Goal: Information Seeking & Learning: Find contact information

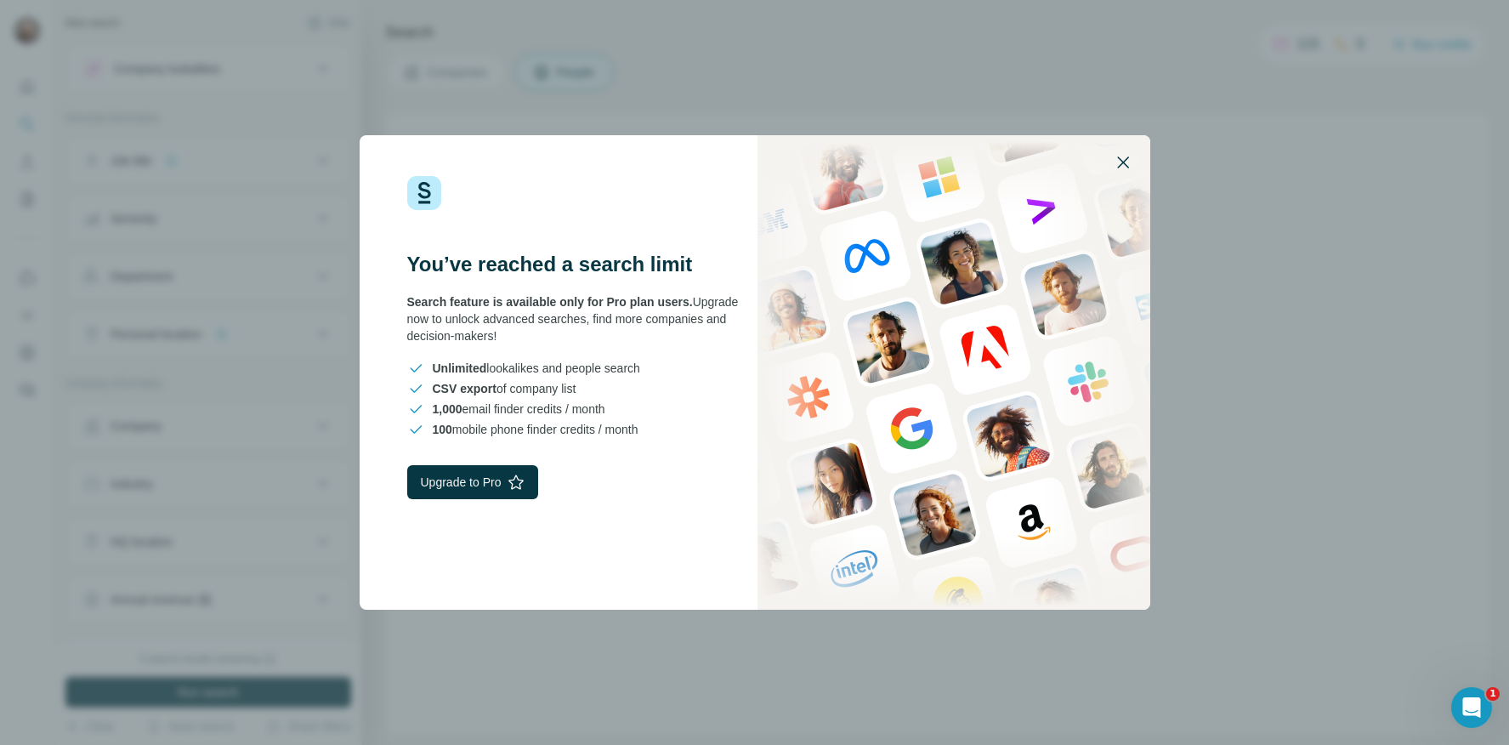
click at [1119, 165] on icon "button" at bounding box center [1123, 162] width 12 height 12
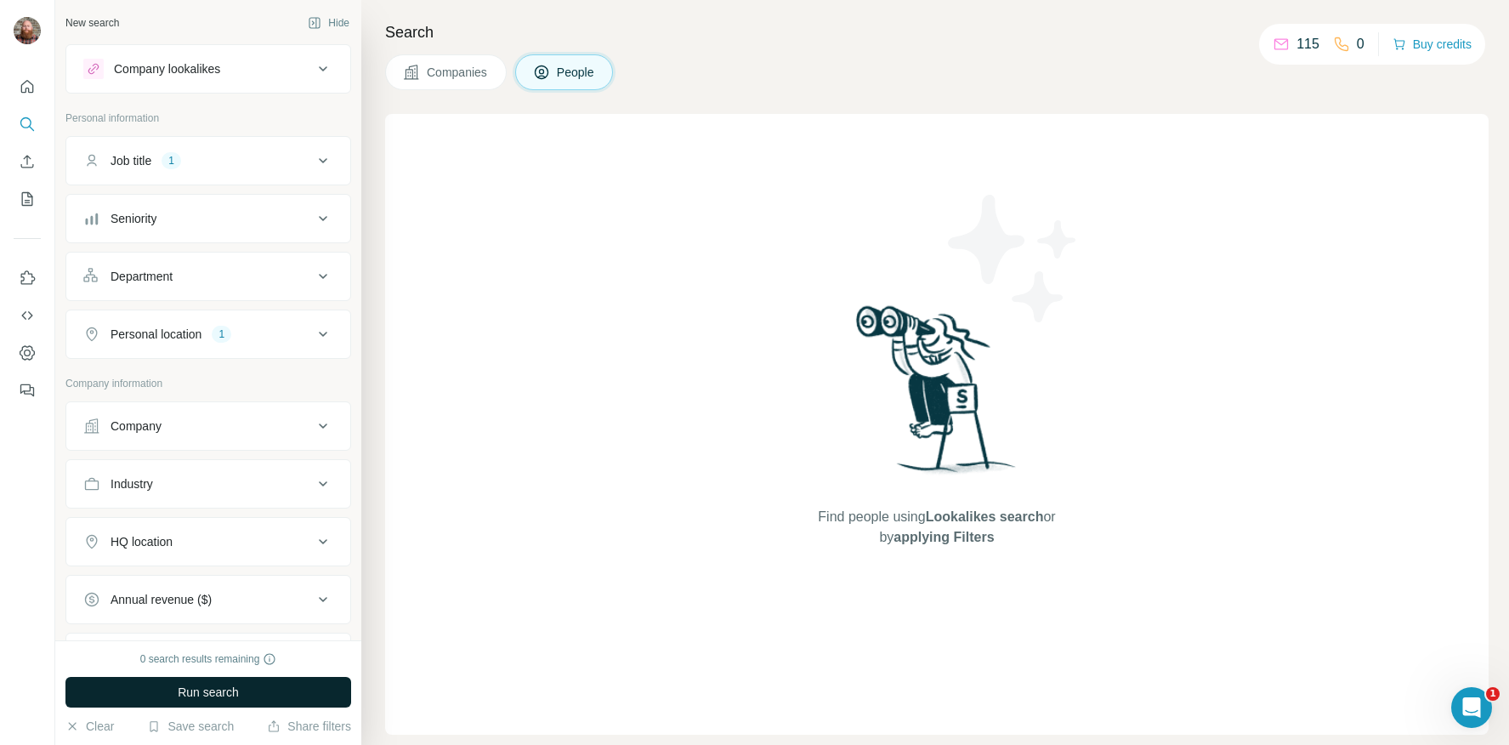
click at [271, 697] on button "Run search" at bounding box center [208, 692] width 286 height 31
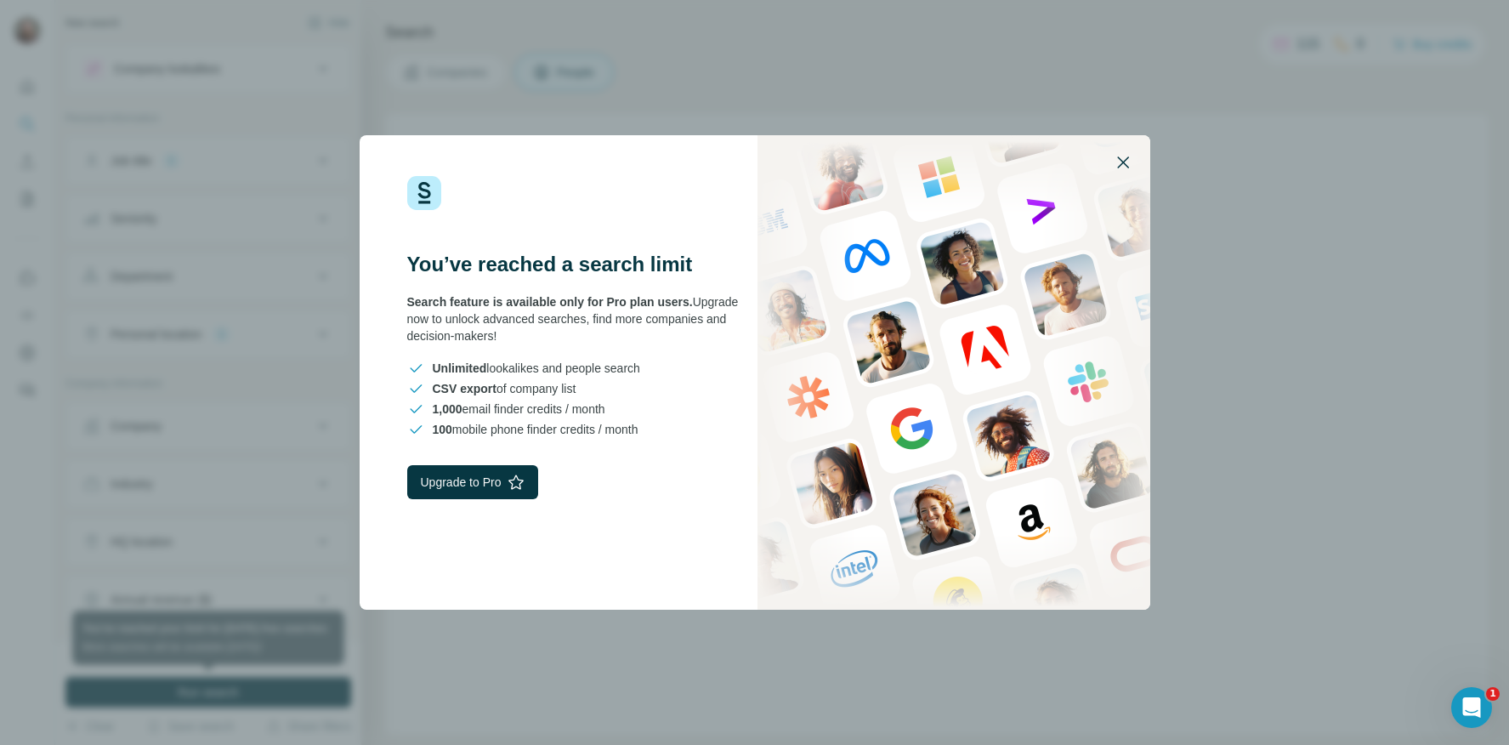
click at [1133, 173] on button "button" at bounding box center [1123, 162] width 41 height 41
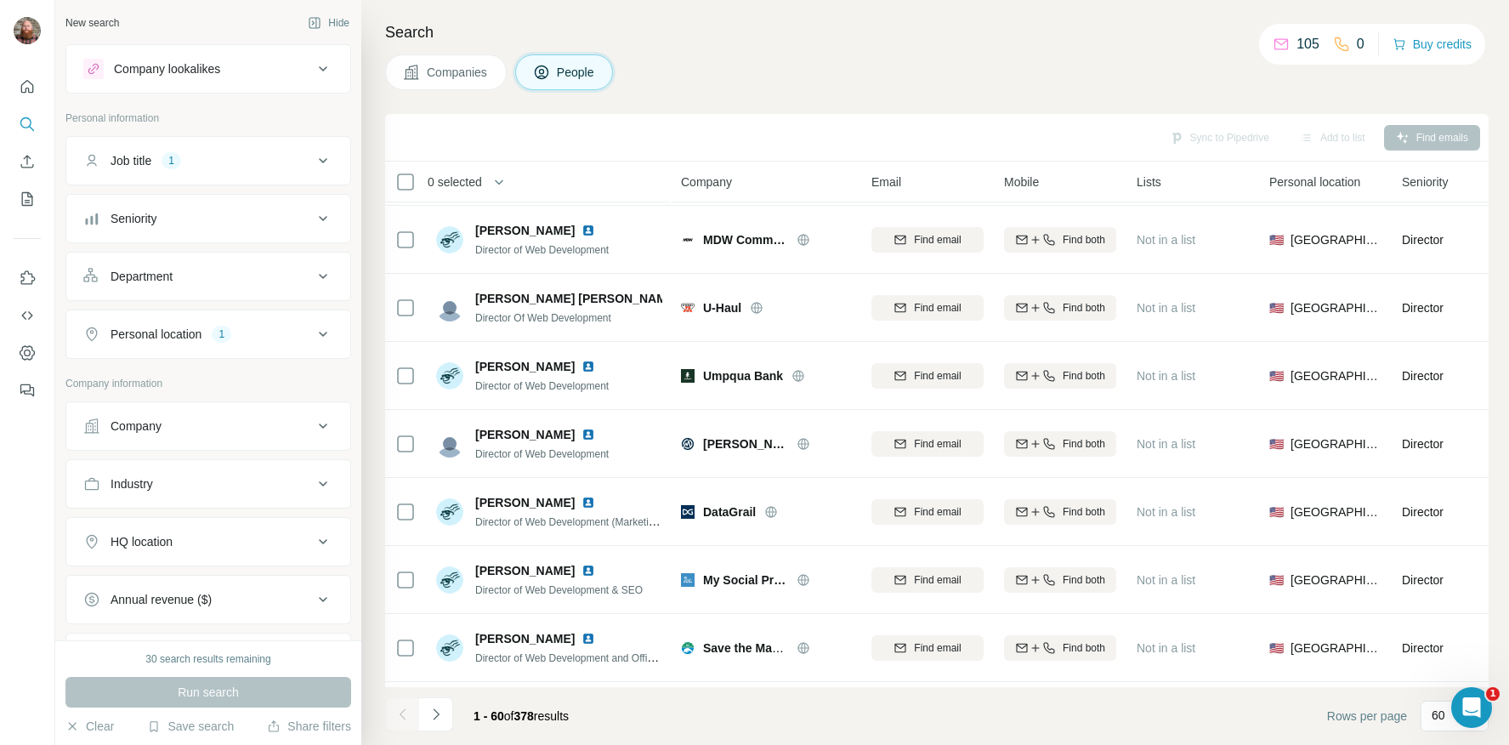
scroll to position [611, 0]
click at [327, 73] on icon at bounding box center [323, 69] width 20 height 20
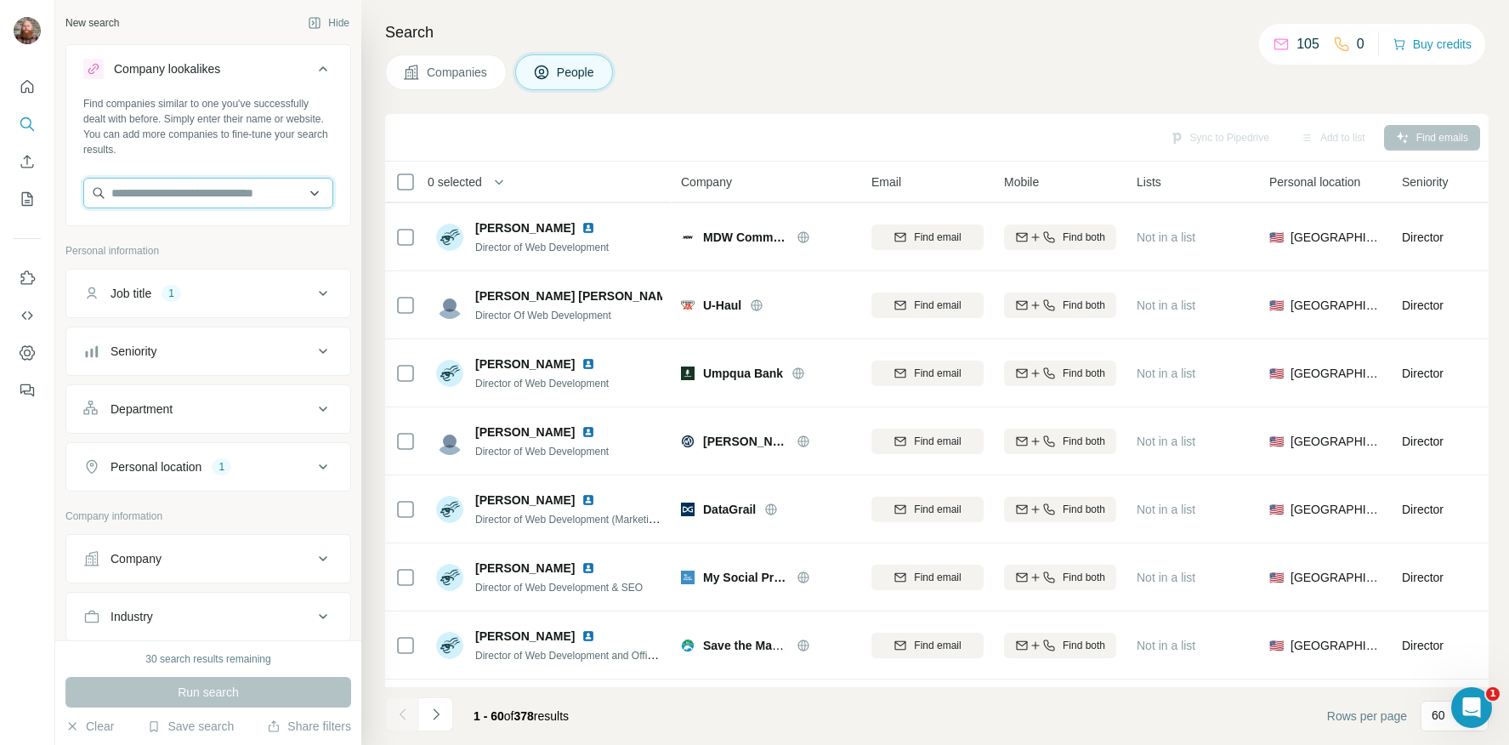
click at [277, 196] on input "text" at bounding box center [208, 193] width 250 height 31
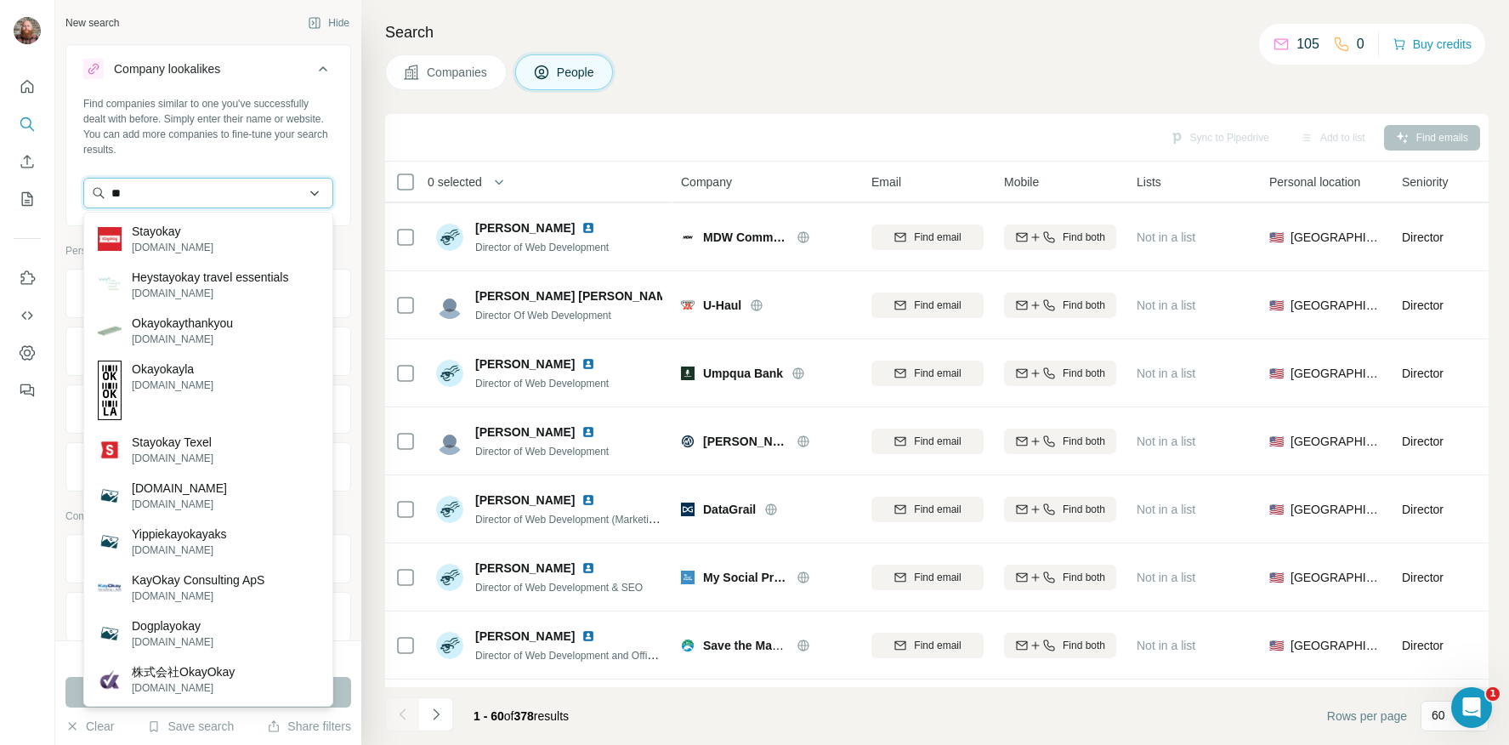
type input "*"
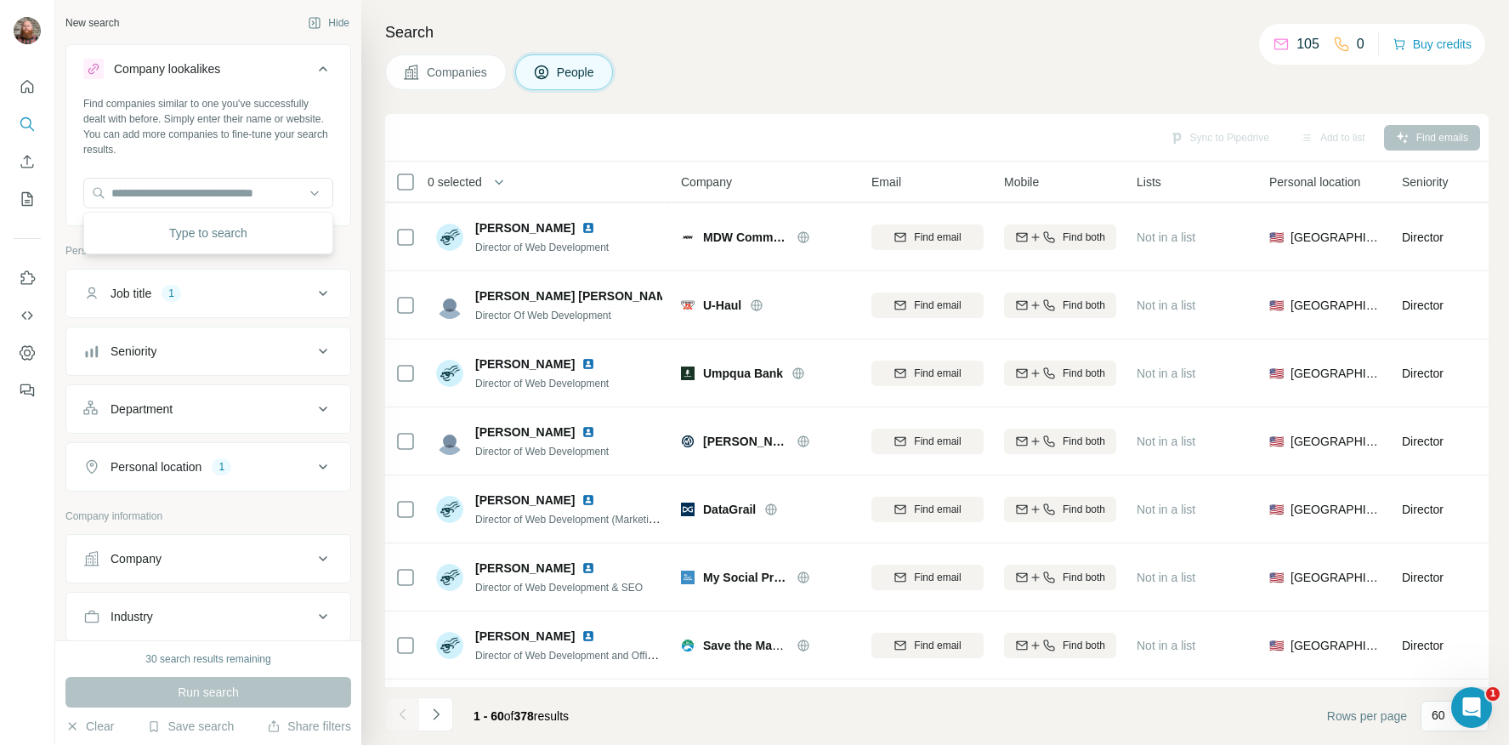
click at [743, 94] on div "Search Companies People Sync to Pipedrive Add to list Find emails 0 selected Pe…" at bounding box center [935, 372] width 1148 height 745
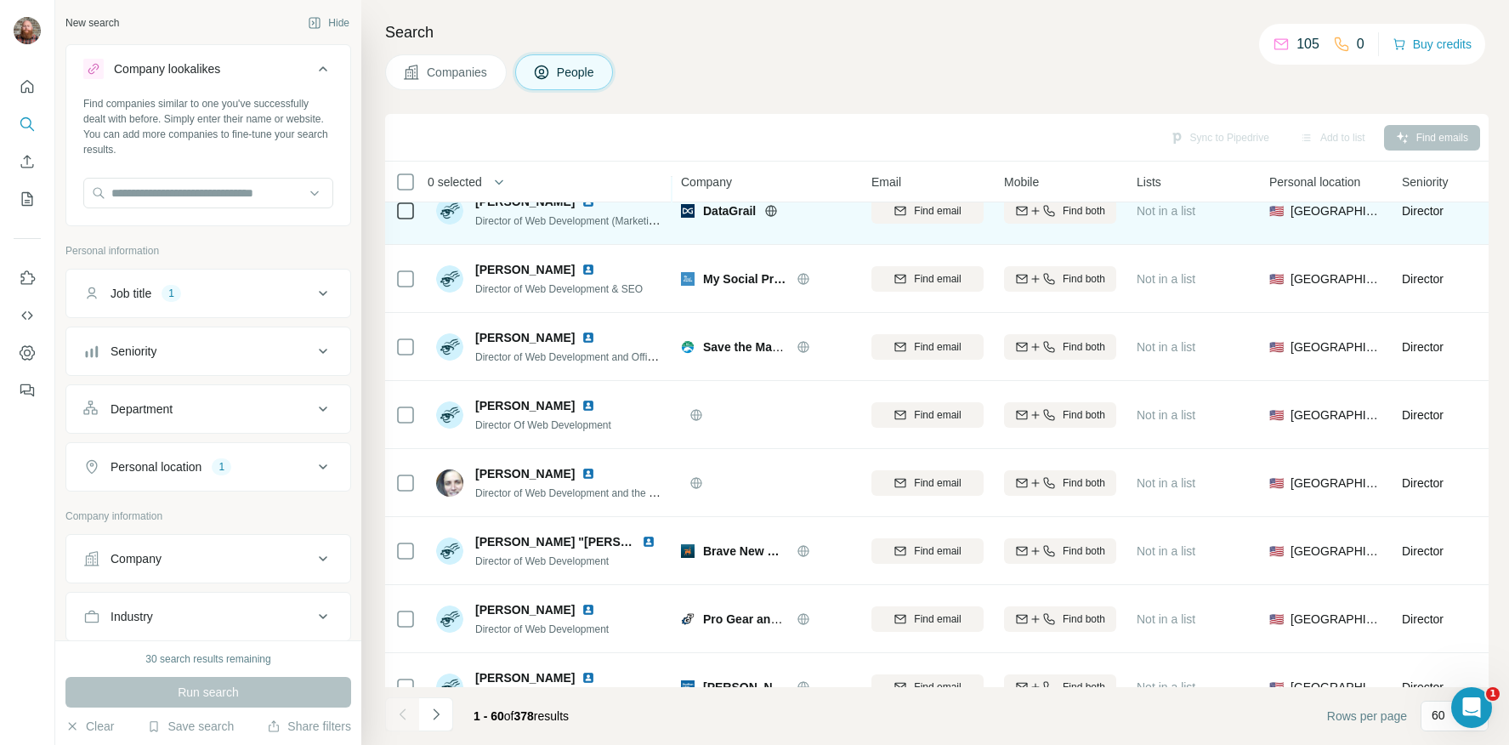
scroll to position [915, 0]
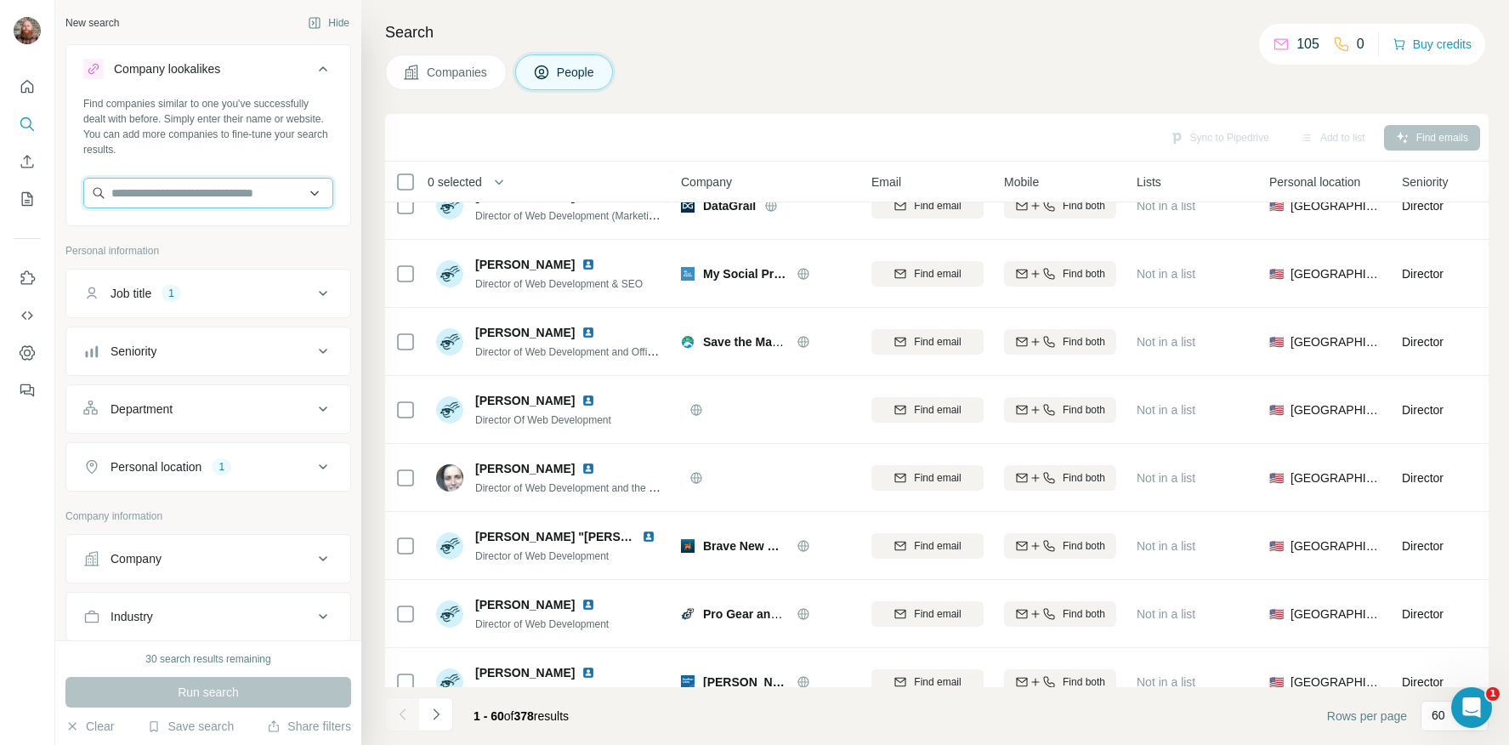
click at [261, 185] on input "text" at bounding box center [208, 193] width 250 height 31
type input "*"
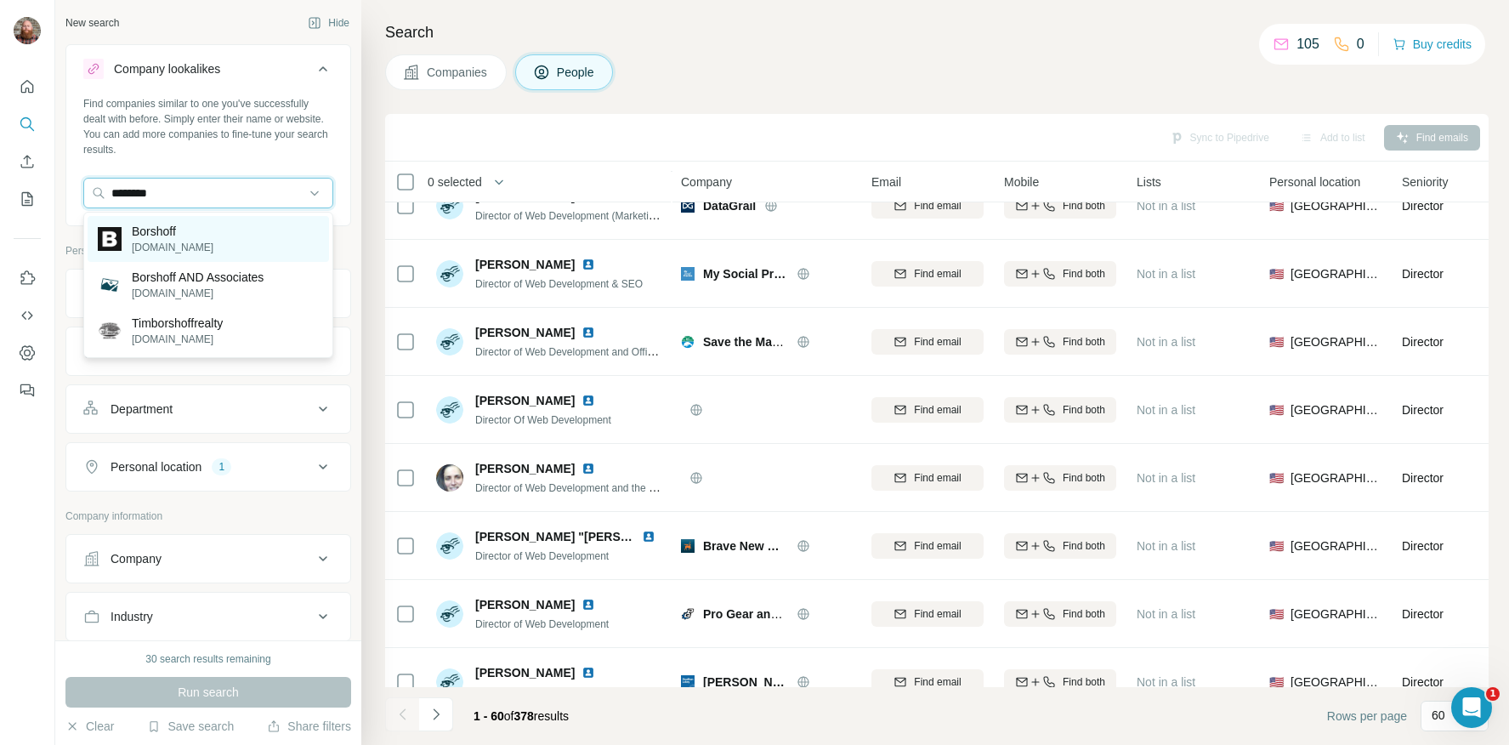
type input "********"
click at [213, 236] on div "Borshoff [DOMAIN_NAME]" at bounding box center [208, 239] width 241 height 46
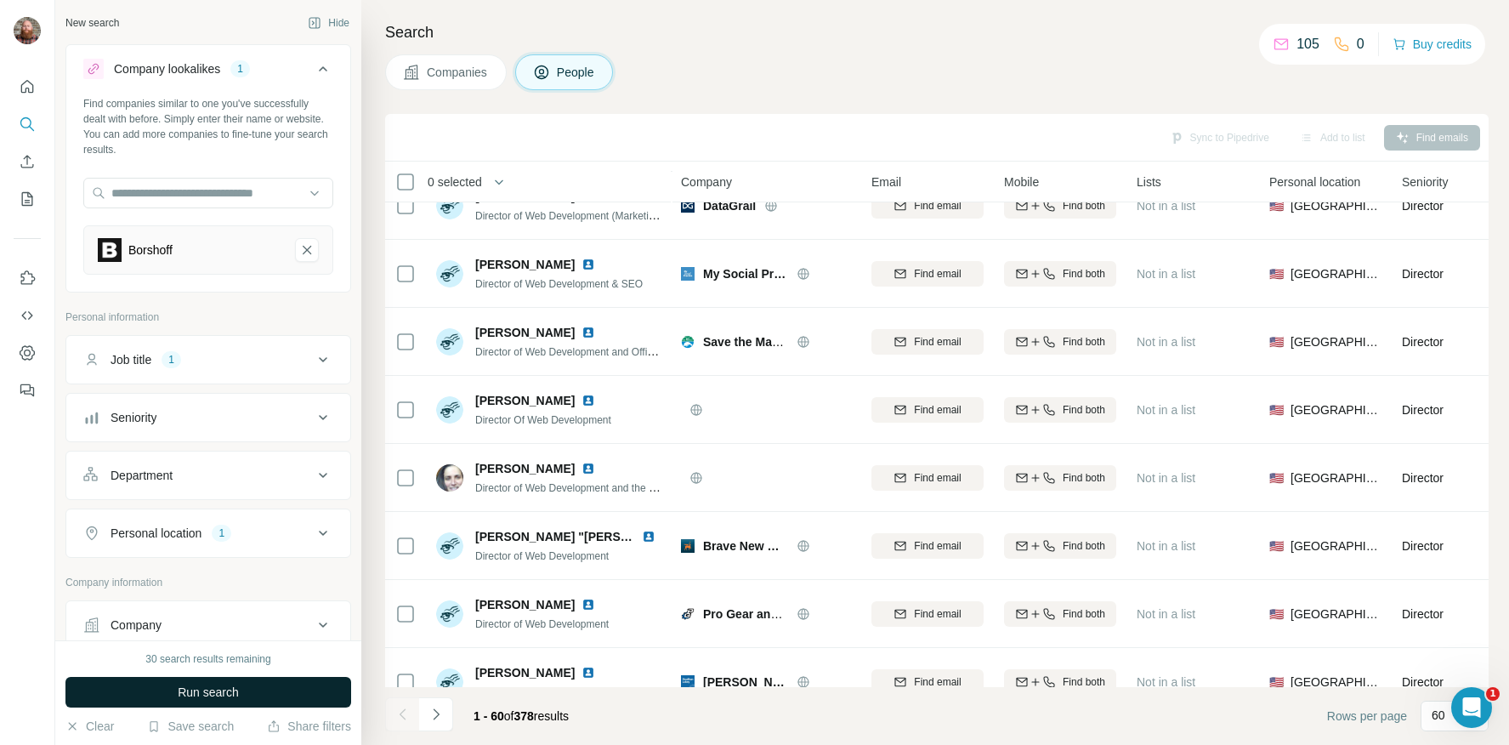
click at [190, 685] on span "Run search" at bounding box center [208, 692] width 61 height 17
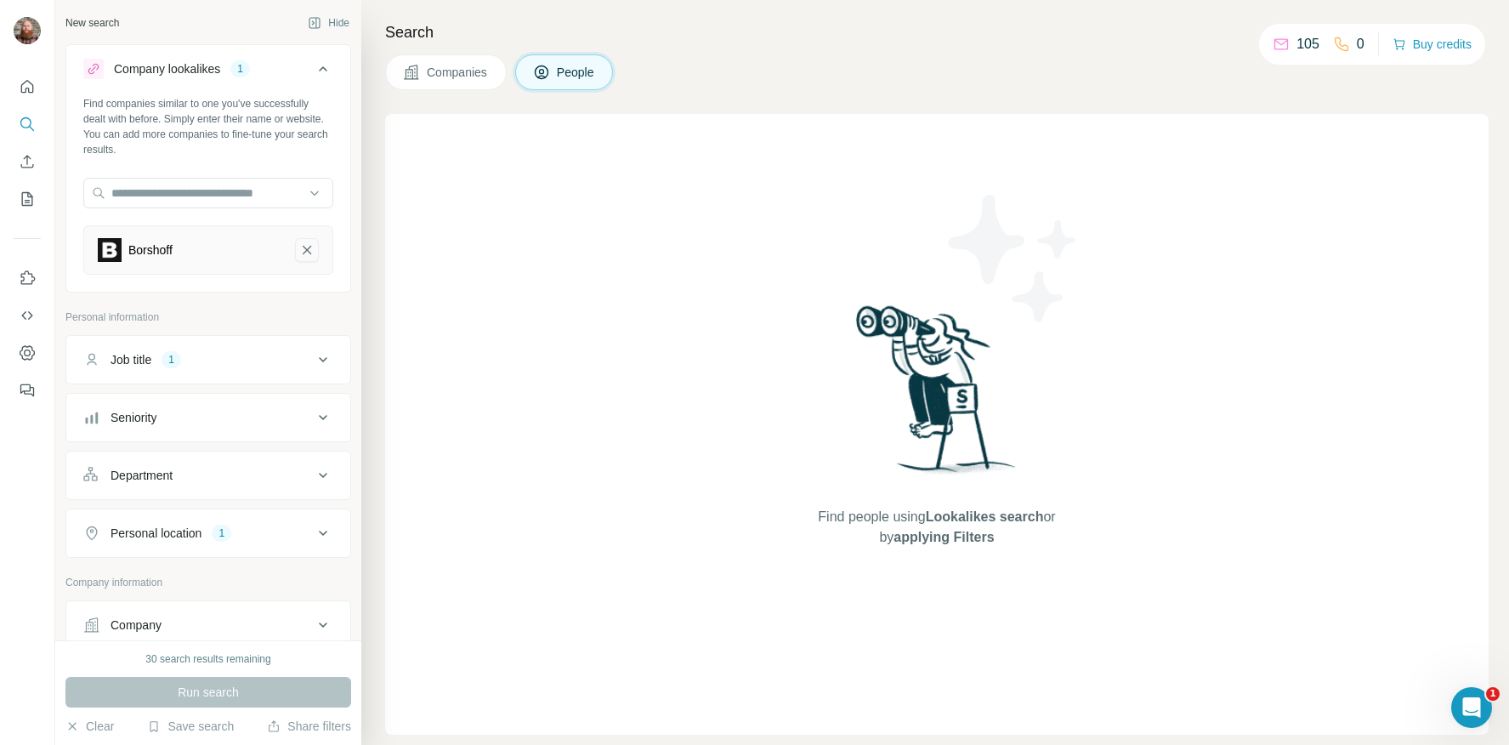
click at [306, 249] on icon "Borshoff-remove-button" at bounding box center [307, 250] width 9 height 9
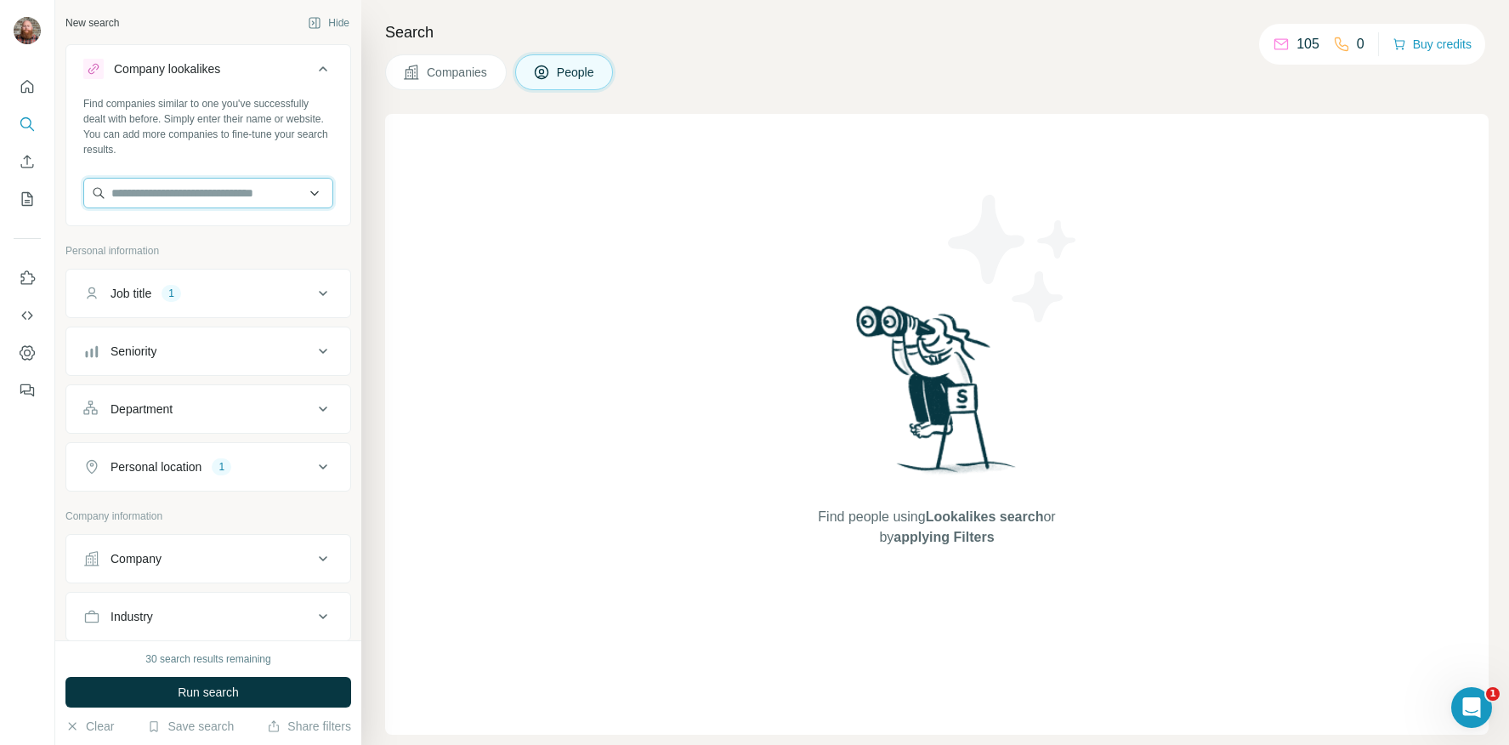
click at [194, 201] on input "text" at bounding box center [208, 193] width 250 height 31
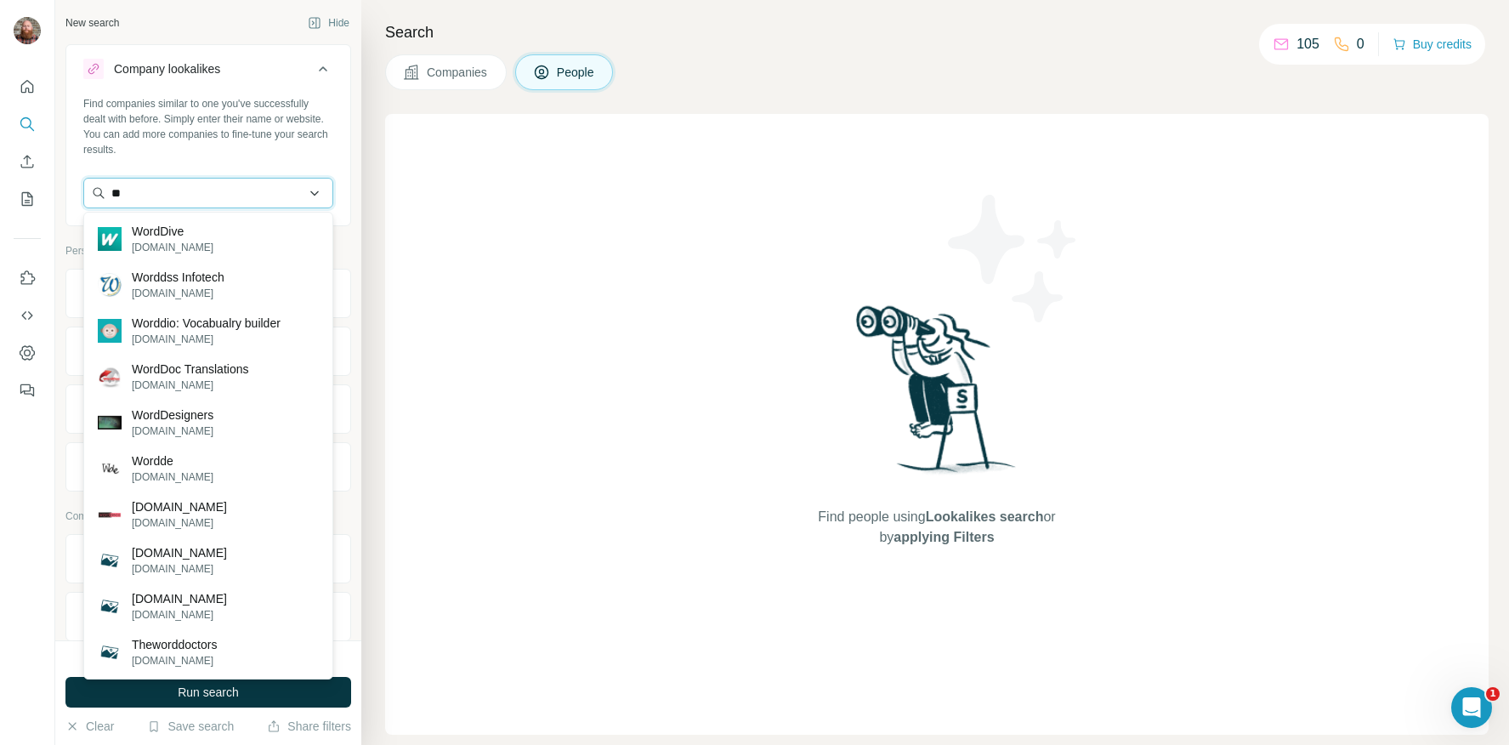
type input "*"
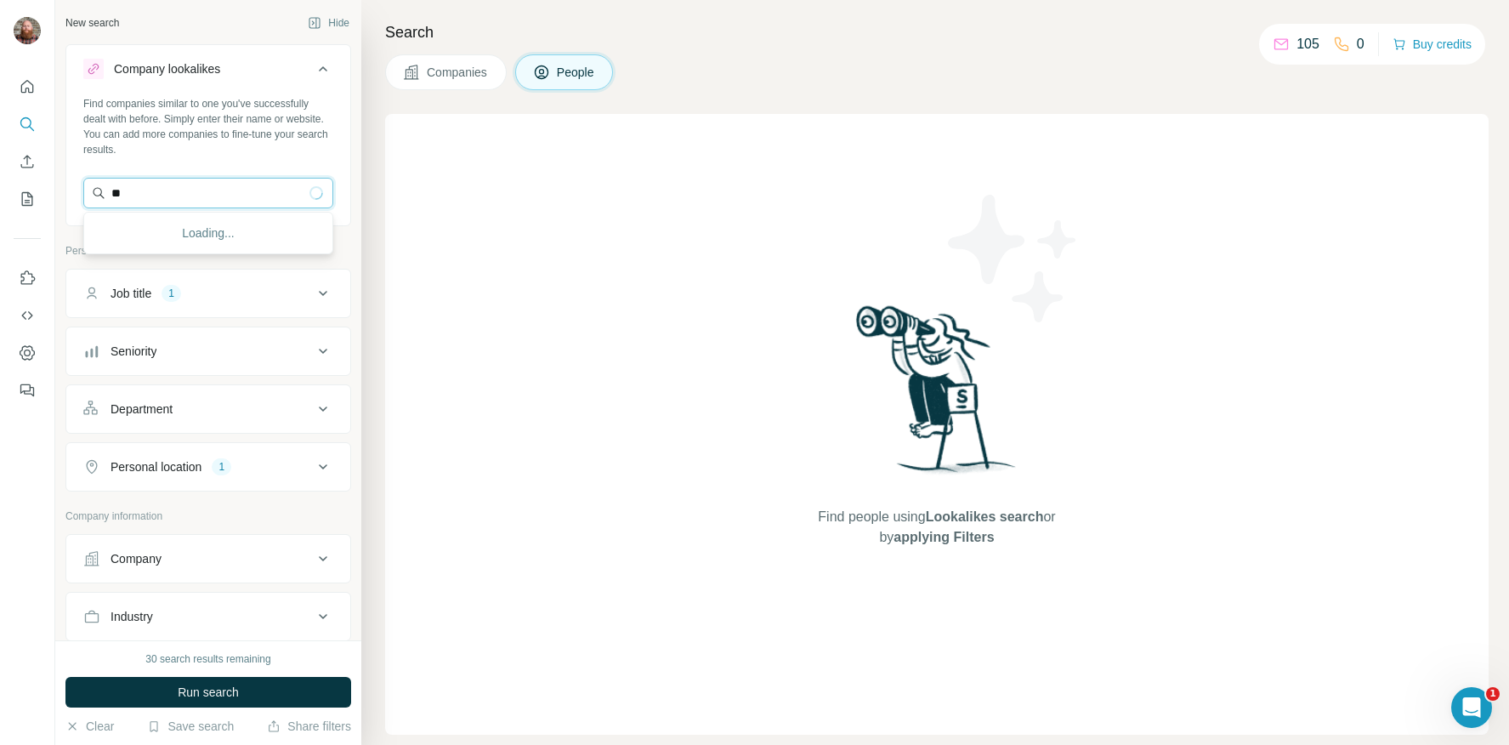
type input "*"
click at [60, 625] on div "New search Hide Company lookalikes Find companies similar to one you've success…" at bounding box center [208, 320] width 306 height 640
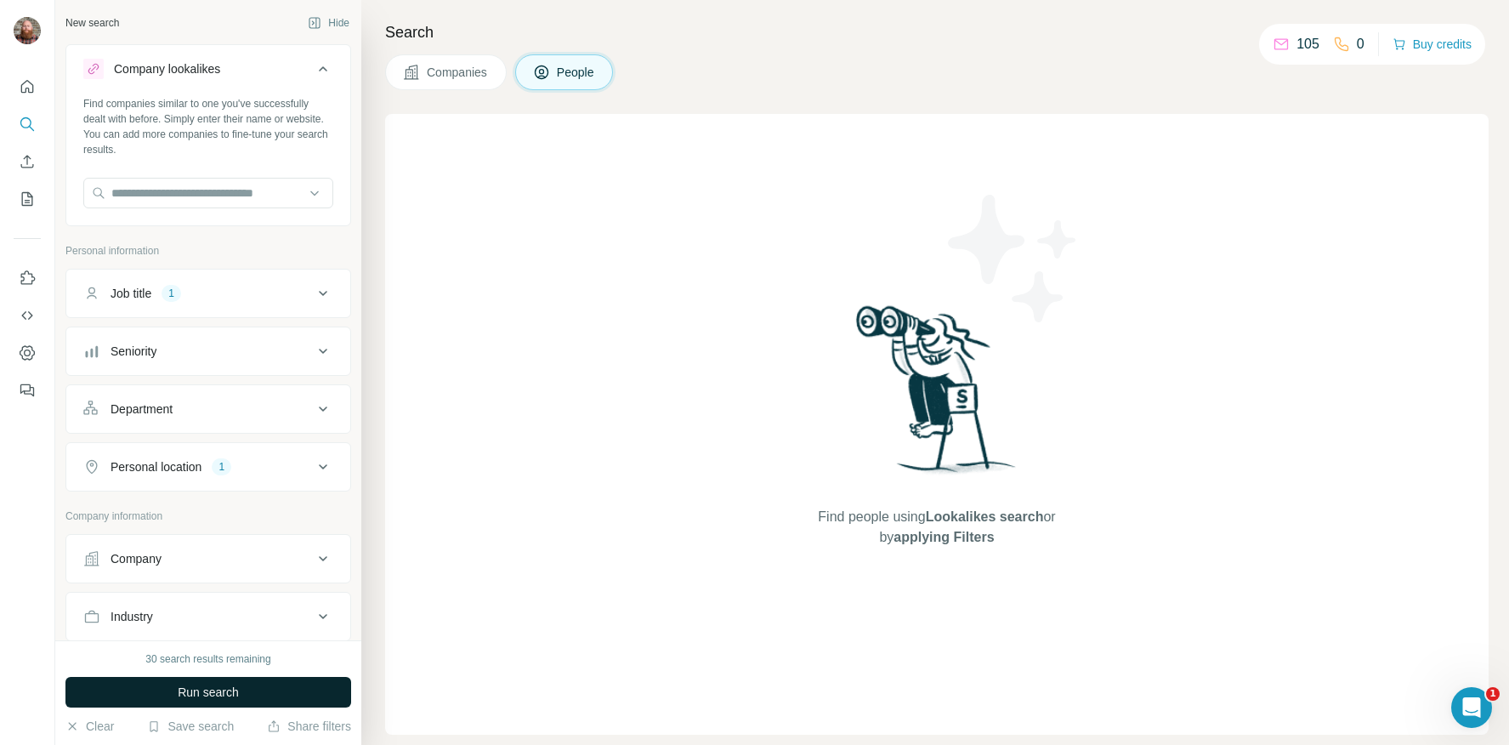
click at [130, 685] on button "Run search" at bounding box center [208, 692] width 286 height 31
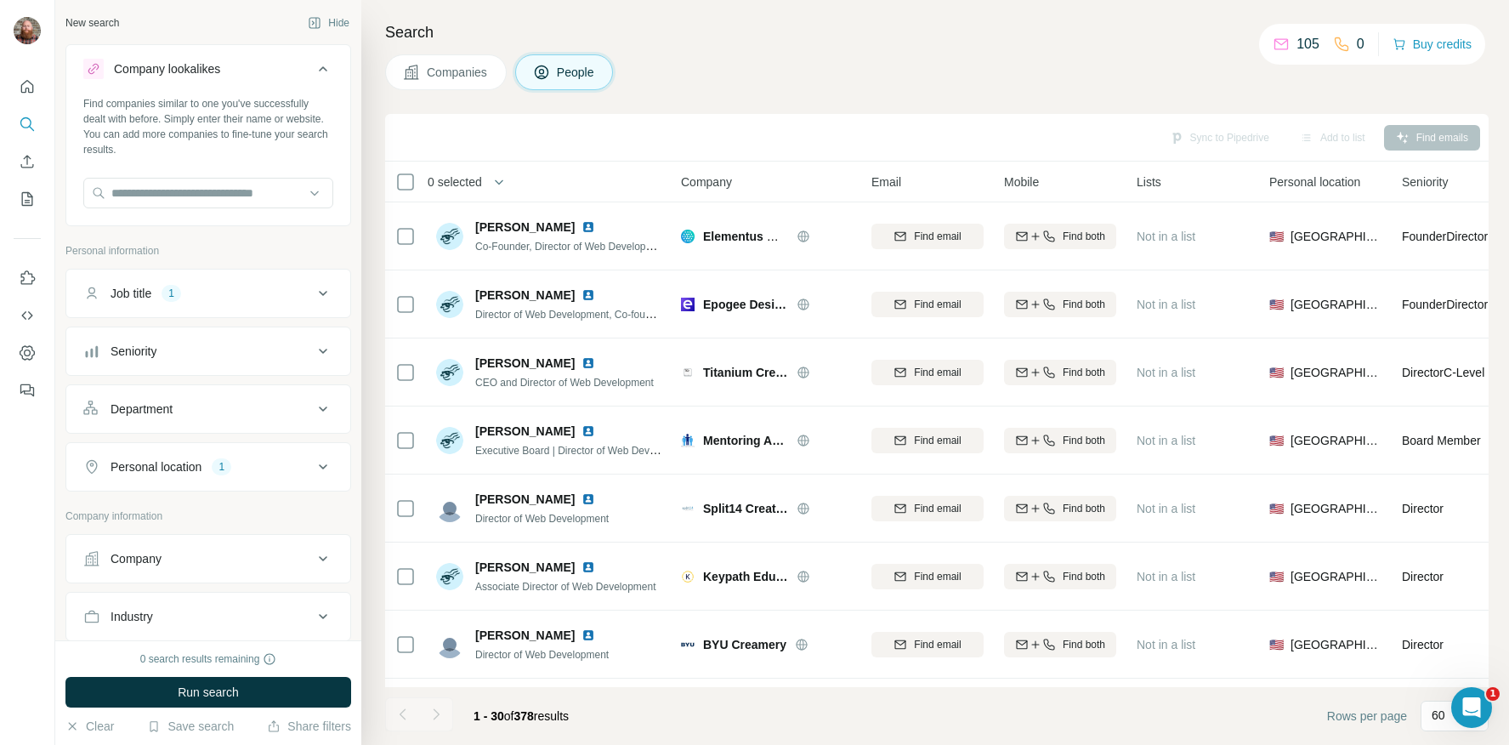
click at [675, 84] on div "Companies People" at bounding box center [937, 72] width 1104 height 36
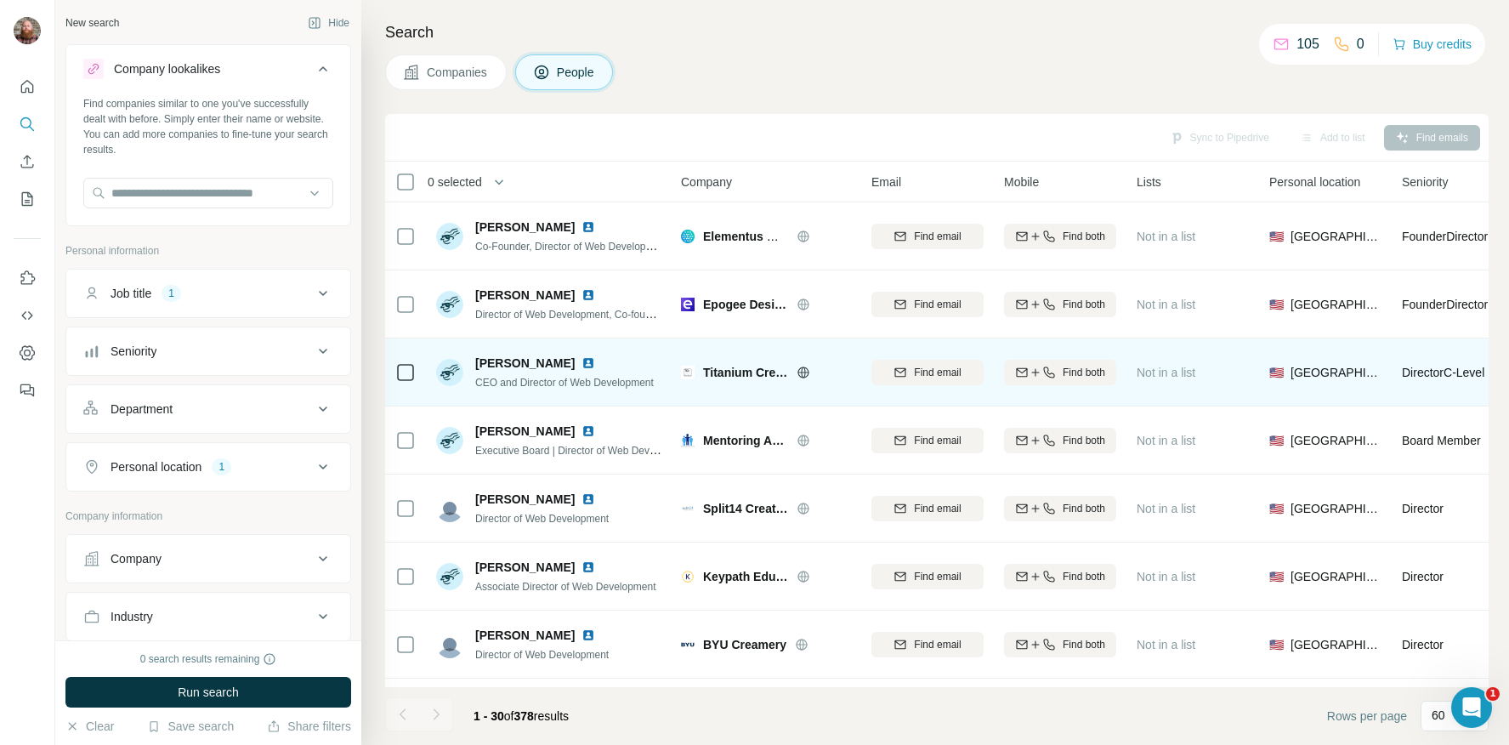
click at [582, 367] on img at bounding box center [589, 363] width 14 height 14
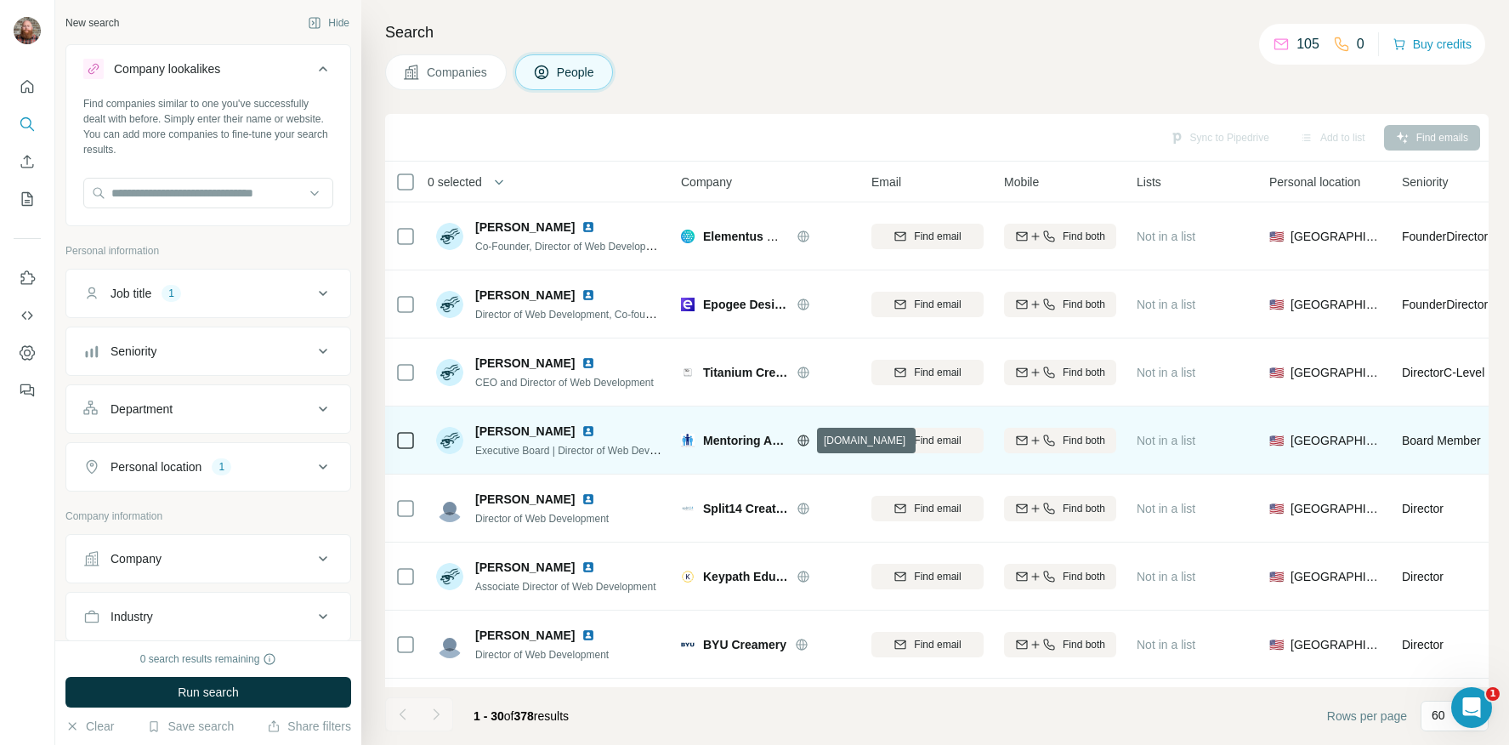
click at [807, 435] on icon at bounding box center [804, 441] width 14 height 14
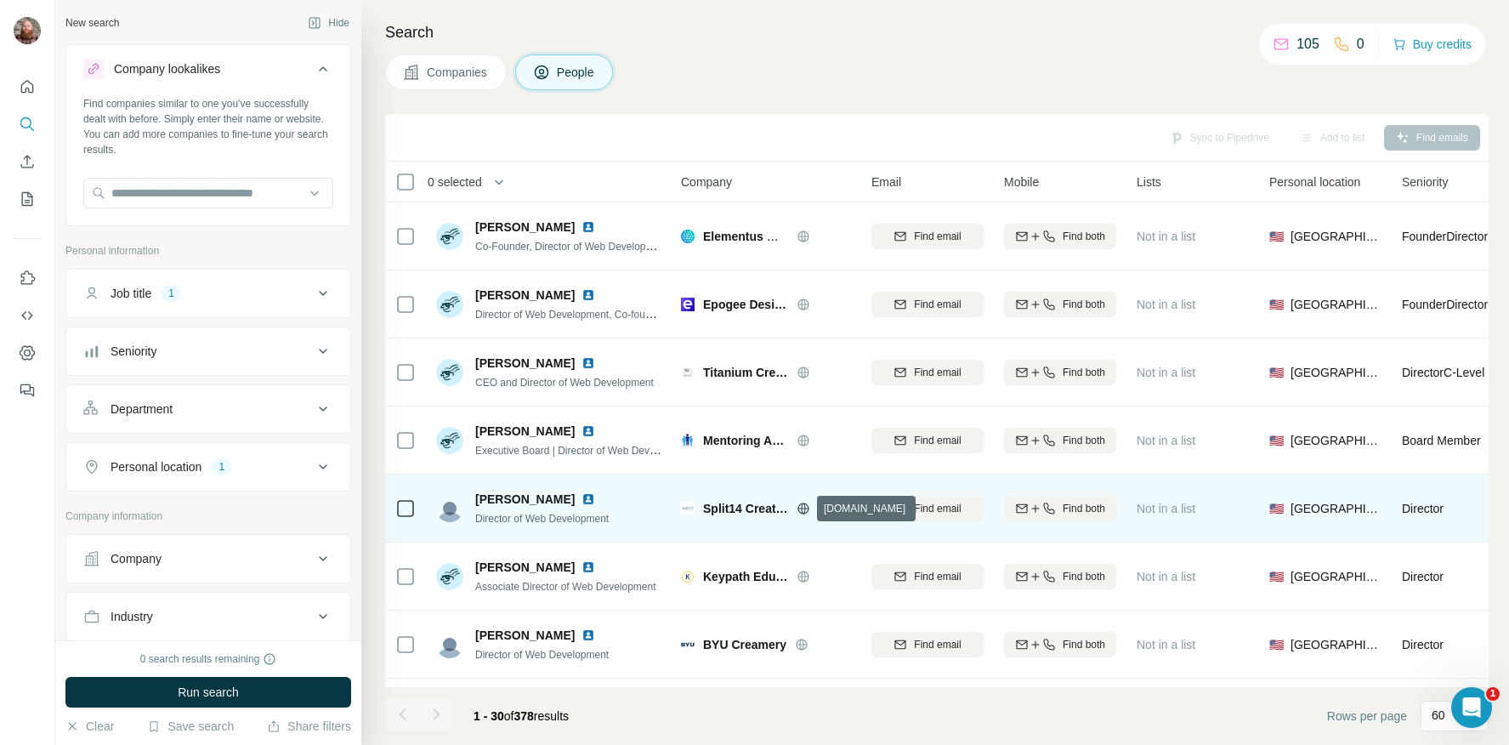
click at [806, 508] on icon at bounding box center [803, 508] width 11 height 1
click at [582, 500] on img at bounding box center [589, 499] width 14 height 14
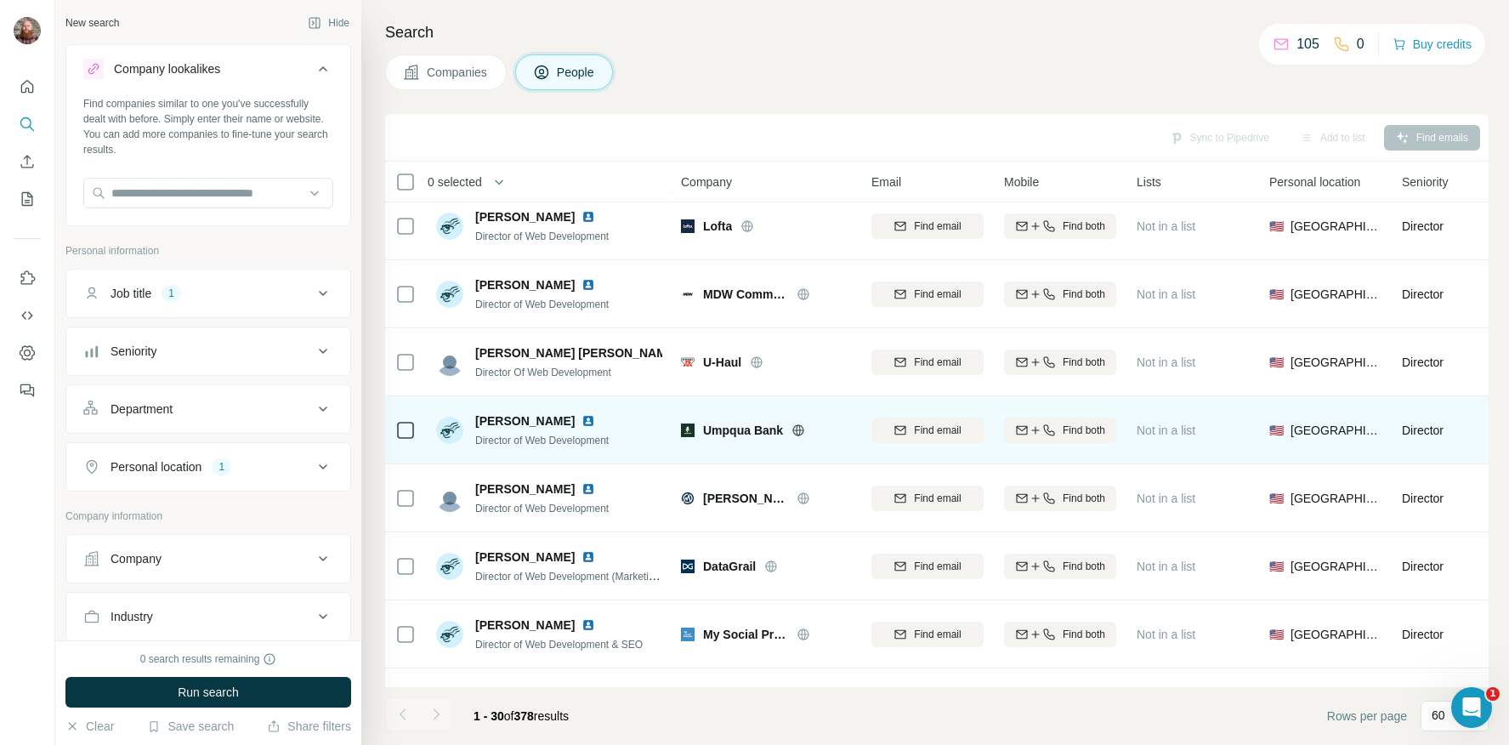
scroll to position [558, 0]
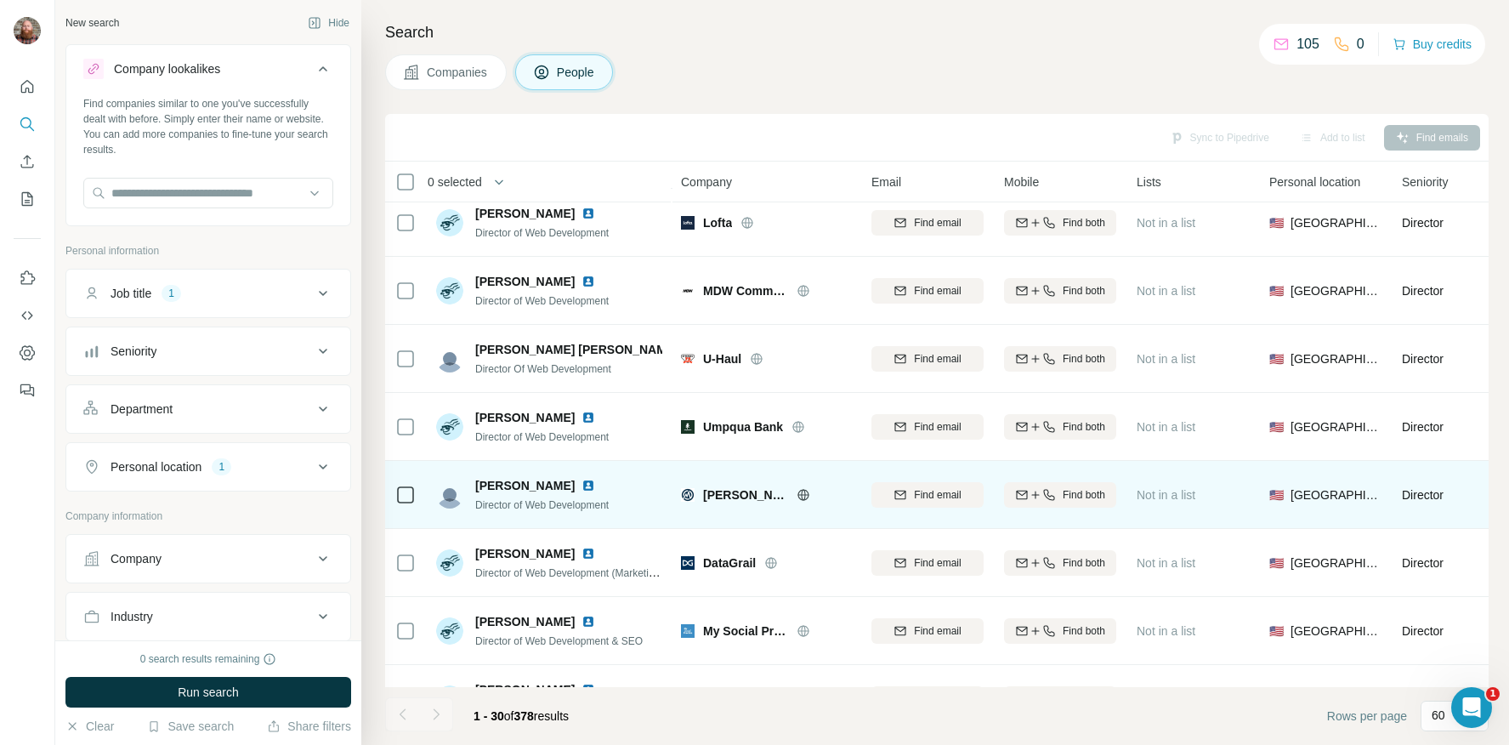
click at [801, 497] on icon at bounding box center [803, 494] width 4 height 11
click at [582, 484] on img at bounding box center [589, 486] width 14 height 14
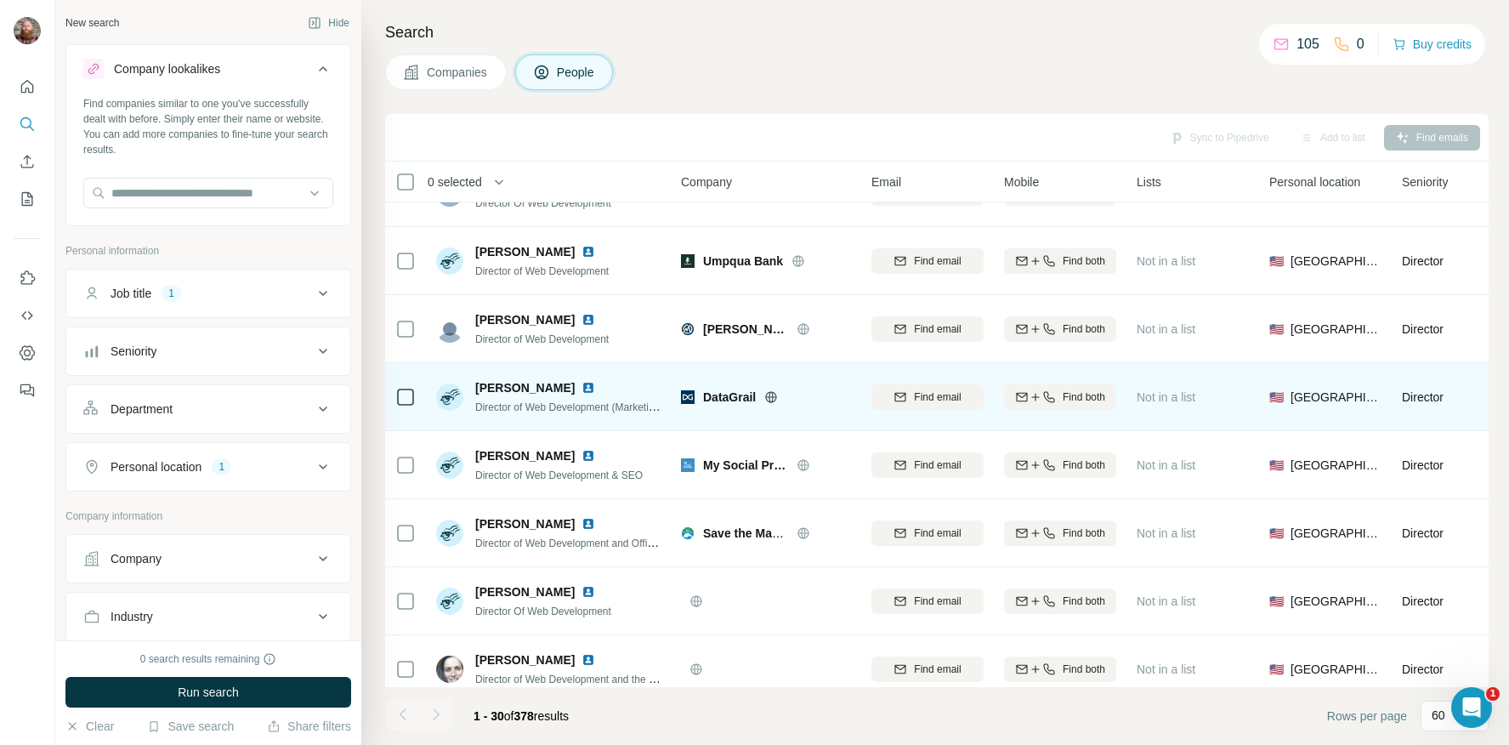
scroll to position [747, 0]
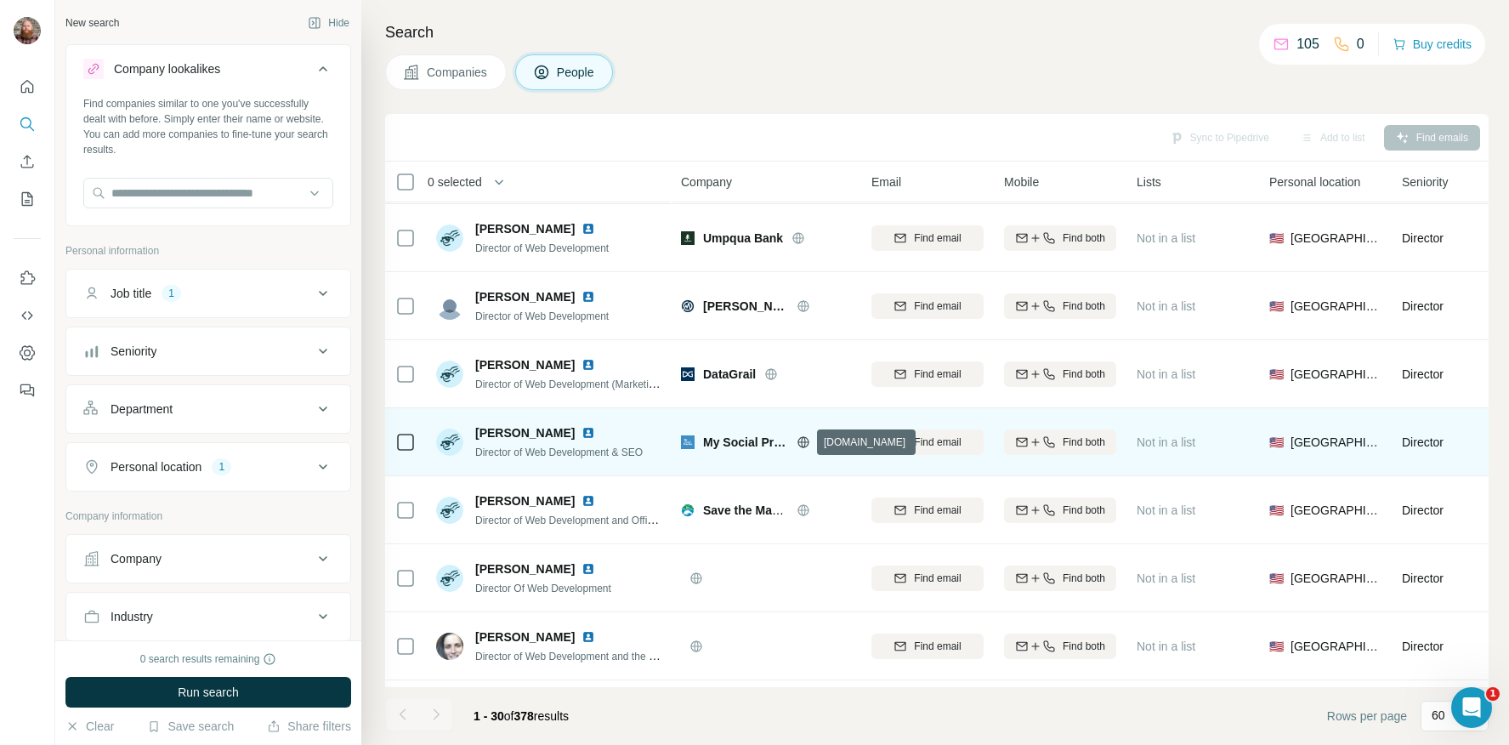
click at [802, 442] on icon at bounding box center [804, 442] width 14 height 14
click at [593, 433] on img at bounding box center [589, 433] width 14 height 14
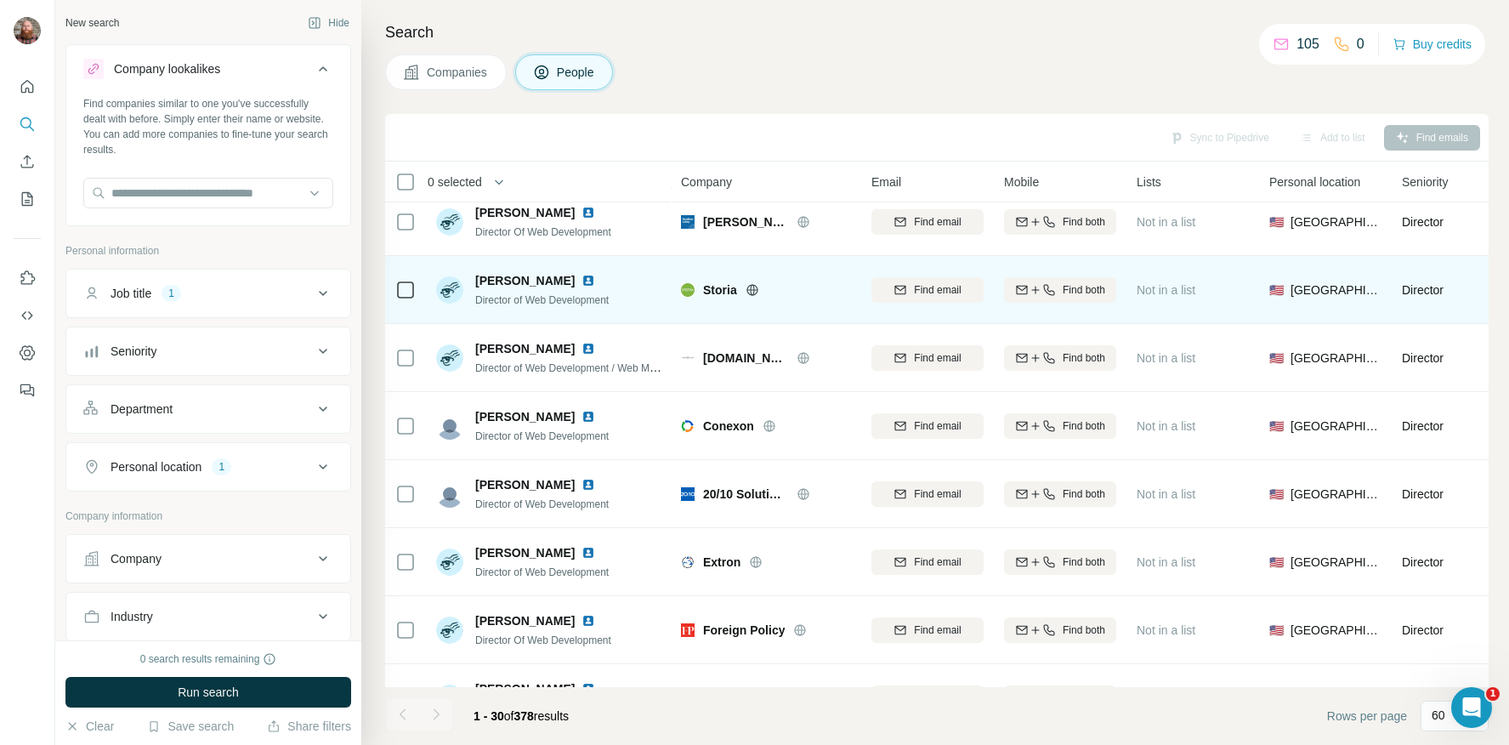
scroll to position [1411, 0]
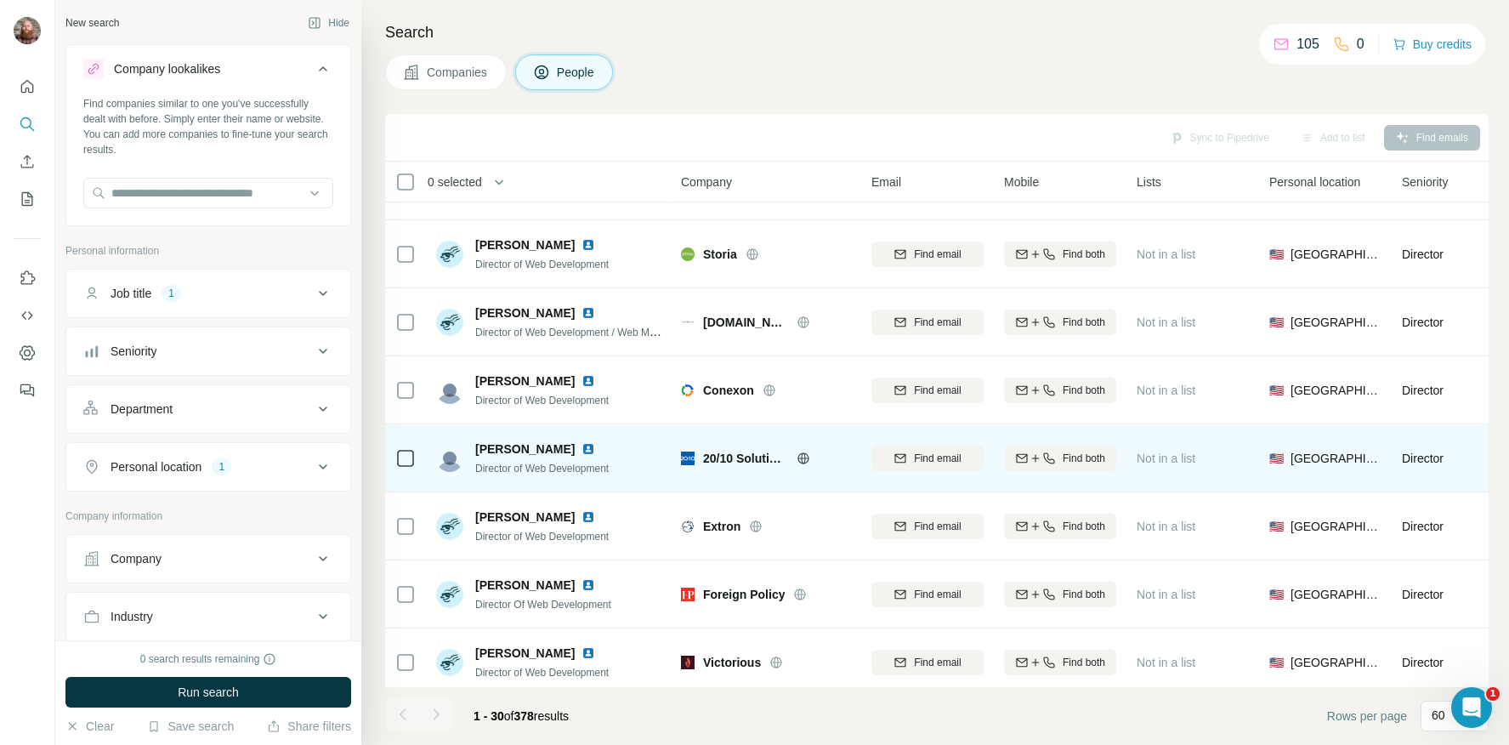
click at [803, 463] on icon at bounding box center [803, 457] width 4 height 11
click at [582, 450] on img at bounding box center [589, 449] width 14 height 14
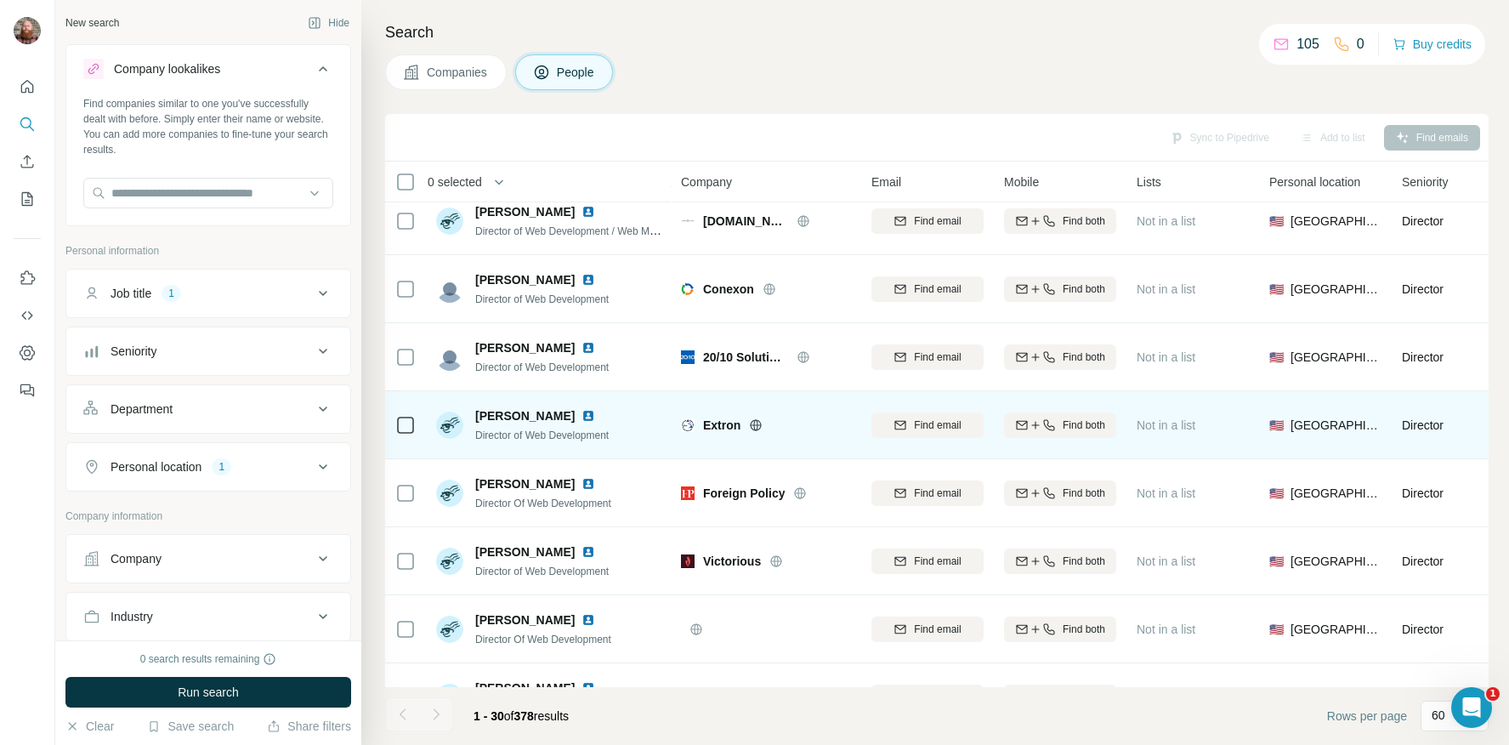
scroll to position [1556, 0]
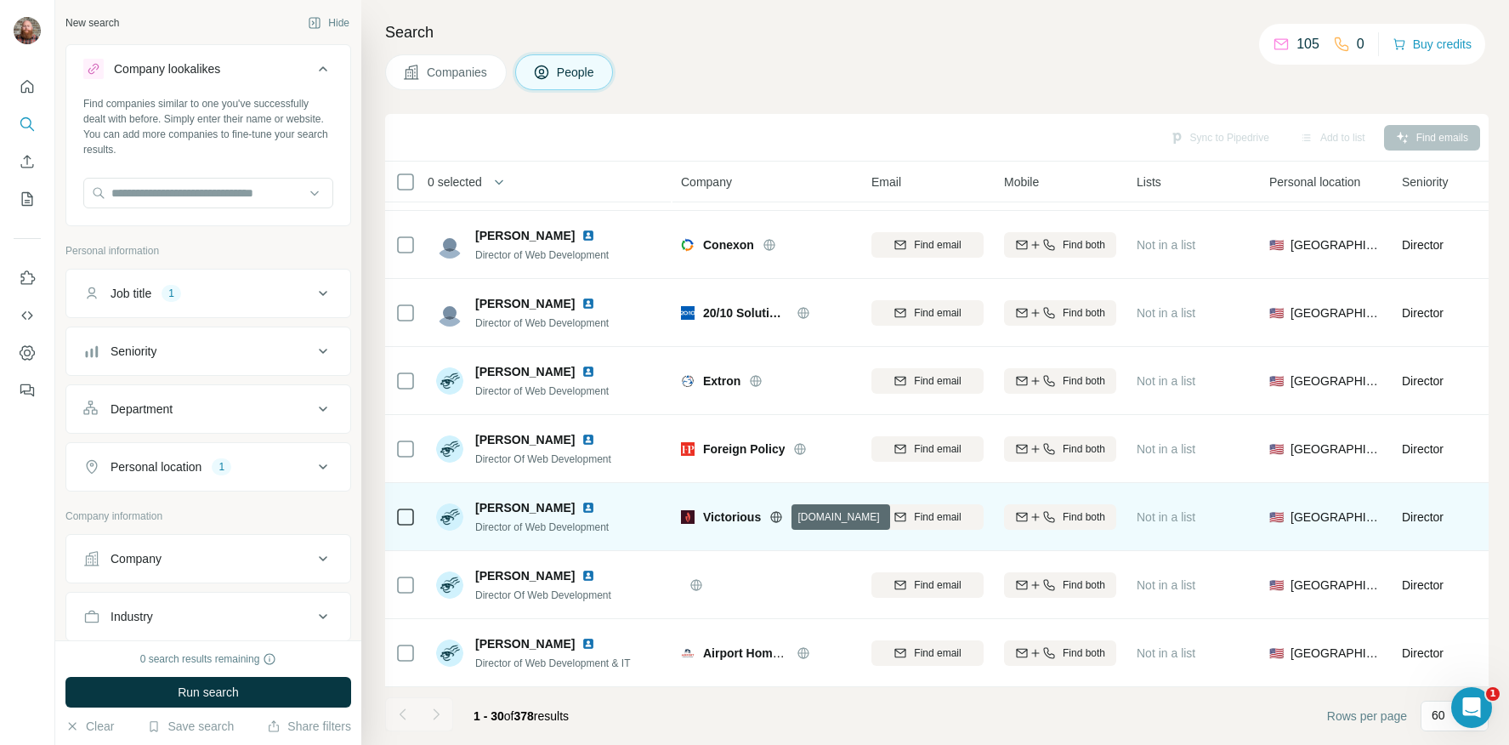
click at [778, 518] on icon at bounding box center [776, 517] width 14 height 14
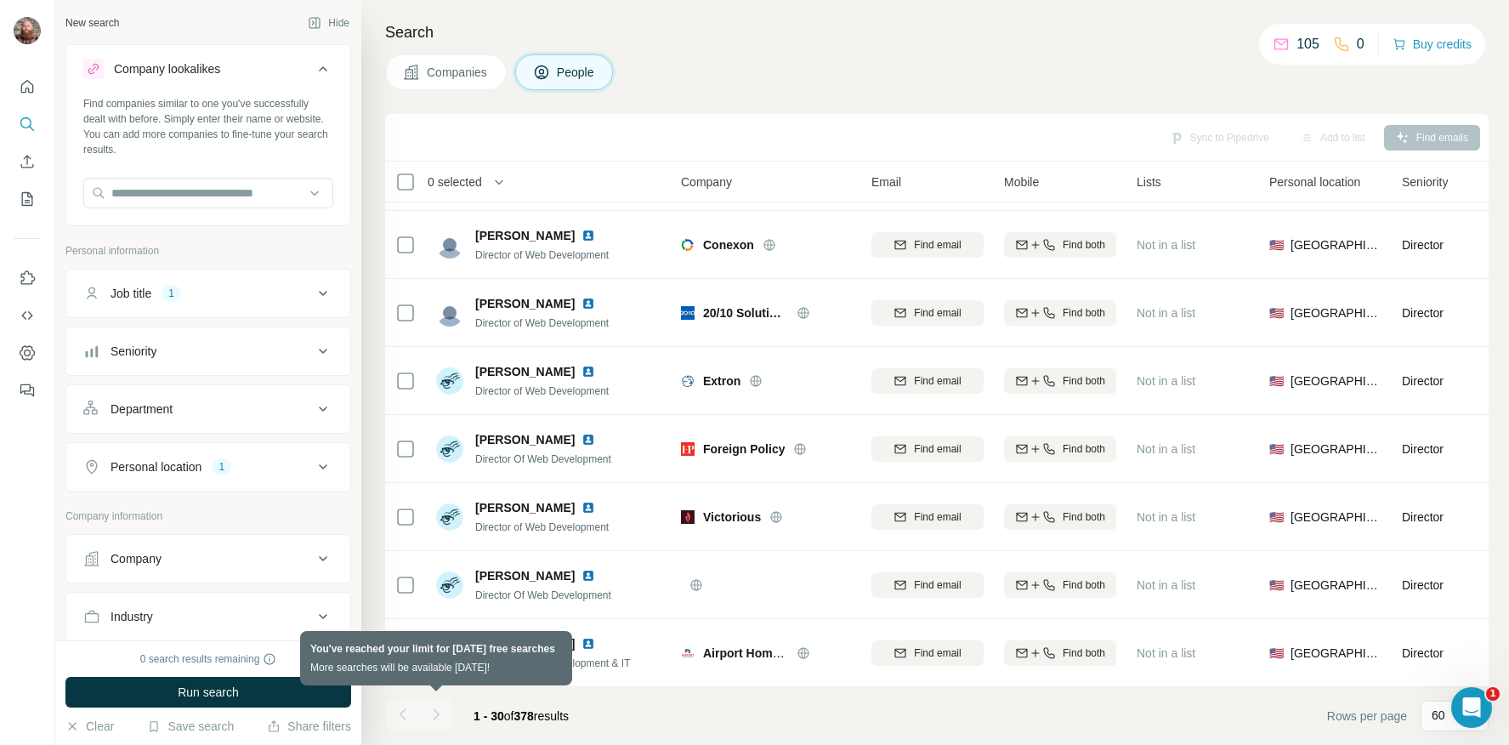
click at [440, 718] on div at bounding box center [436, 714] width 34 height 34
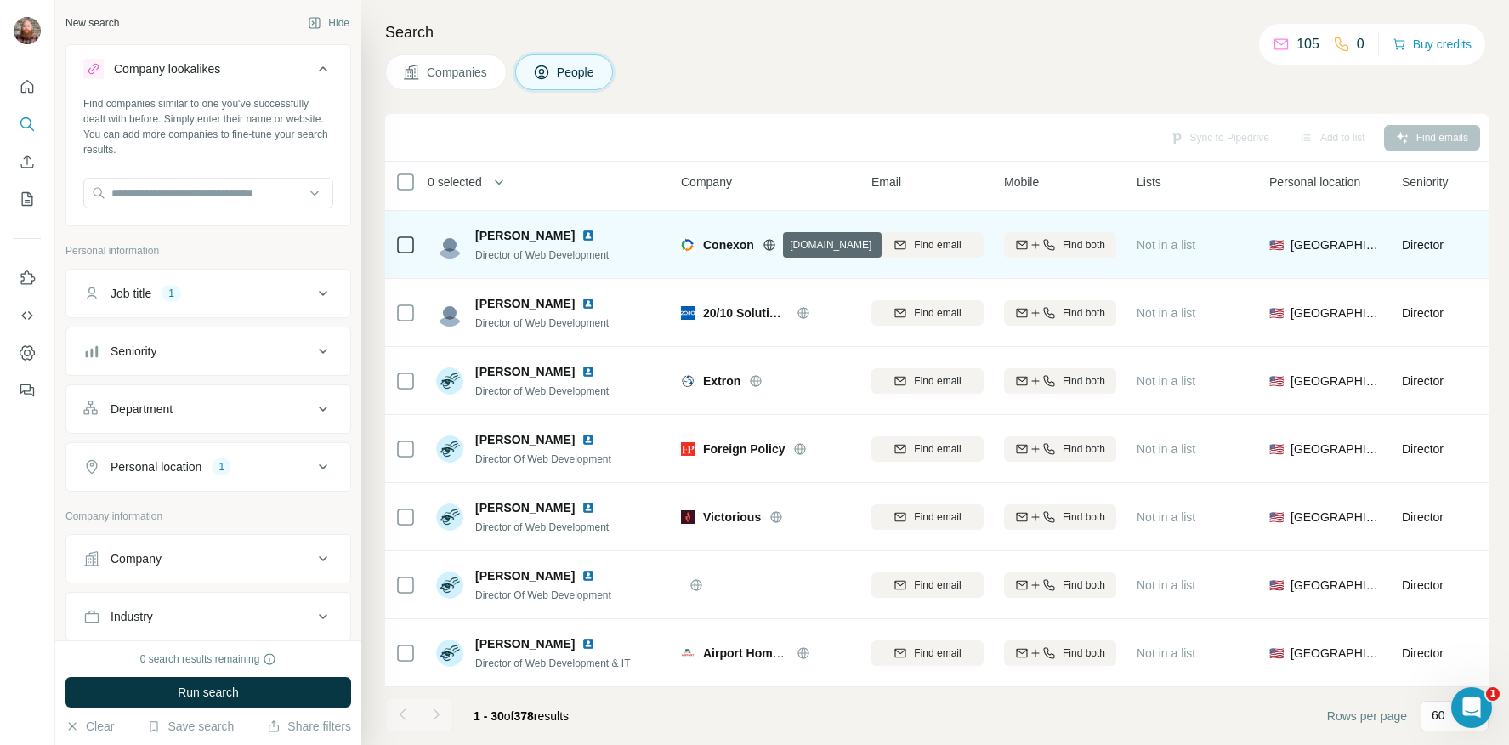
click at [768, 247] on icon at bounding box center [769, 244] width 4 height 11
